Goal: Navigation & Orientation: Find specific page/section

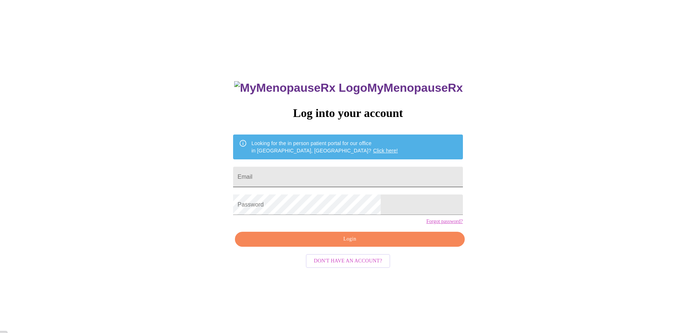
click at [330, 172] on input "Email" at bounding box center [347, 177] width 229 height 20
type input "[EMAIL_ADDRESS][DOMAIN_NAME]"
drag, startPoint x: 301, startPoint y: 170, endPoint x: 197, endPoint y: 168, distance: 104.1
click at [197, 168] on div "MyMenopauseRx Log into your account Looking for the in person patient portal fo…" at bounding box center [348, 202] width 690 height 399
type input "[EMAIL_ADDRESS][DOMAIN_NAME]"
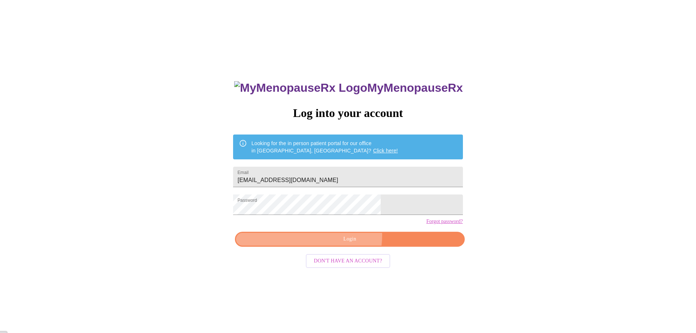
click at [342, 244] on span "Login" at bounding box center [349, 239] width 213 height 9
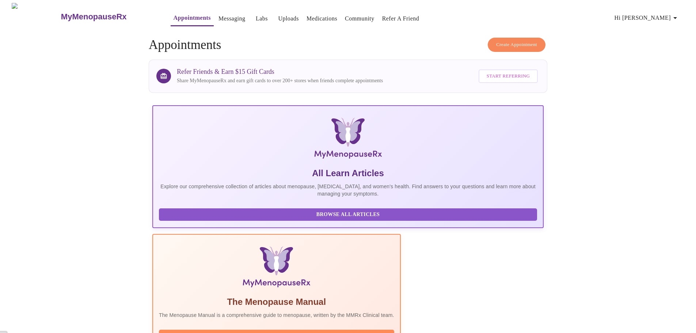
click at [665, 15] on span "Hi [PERSON_NAME]" at bounding box center [646, 18] width 65 height 10
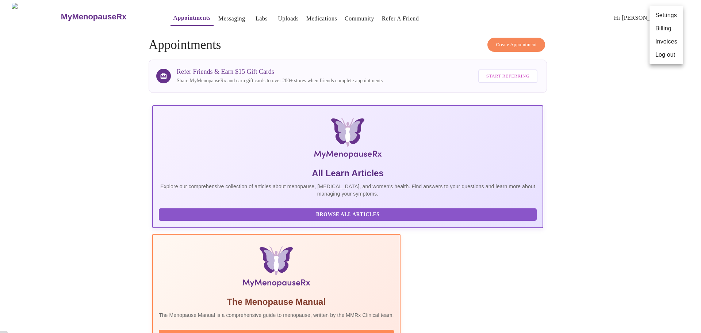
click at [662, 42] on li "Invoices" at bounding box center [667, 41] width 34 height 13
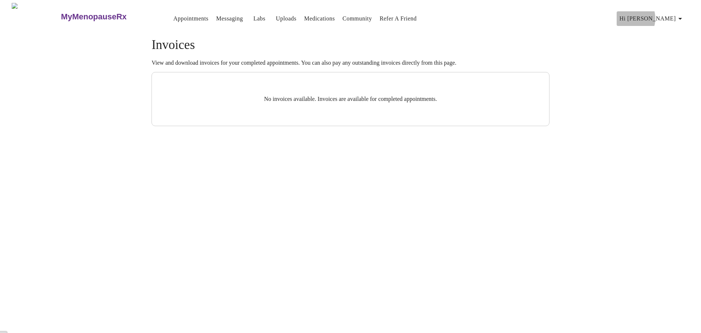
click at [664, 15] on span "Hi [PERSON_NAME]" at bounding box center [652, 19] width 65 height 10
click at [666, 29] on li "Billing" at bounding box center [672, 28] width 34 height 13
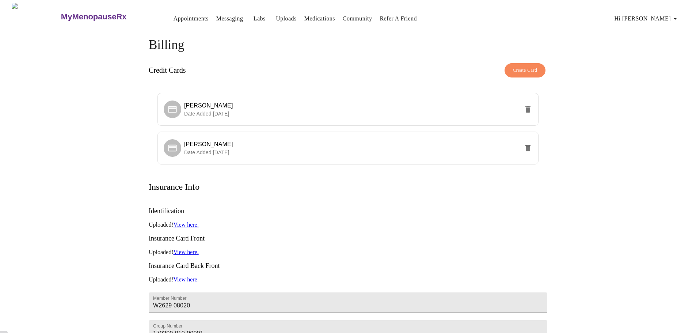
click at [61, 12] on h3 "MyMenopauseRx" at bounding box center [94, 16] width 66 height 9
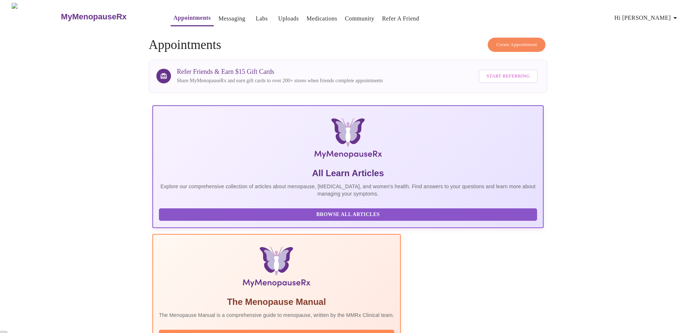
click at [256, 19] on link "Labs" at bounding box center [262, 19] width 12 height 10
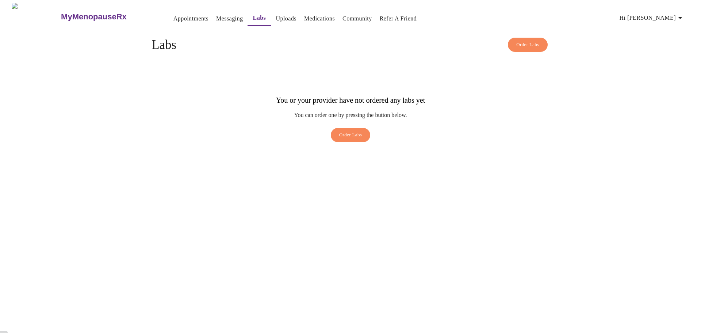
click at [276, 20] on link "Uploads" at bounding box center [286, 19] width 21 height 10
